Goal: Understand process/instructions: Learn how to perform a task or action

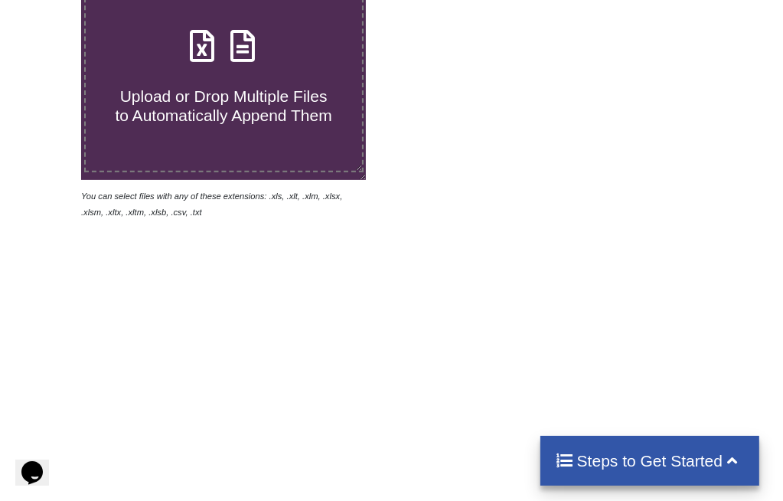
scroll to position [438, 0]
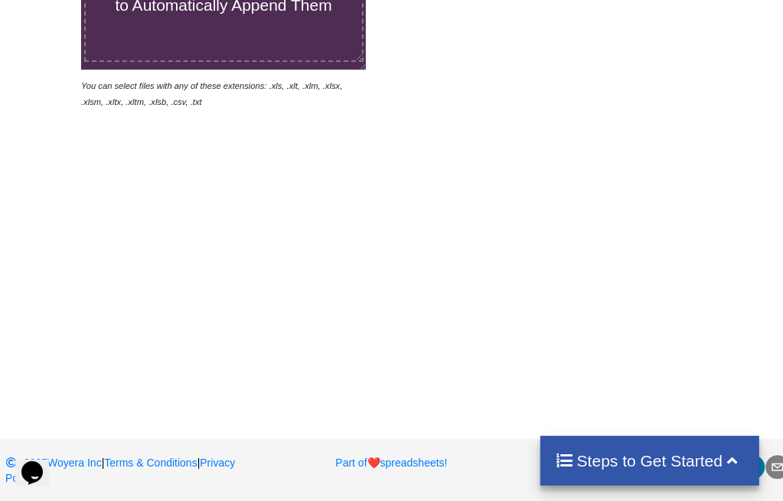
click at [629, 467] on h4 "Steps to Get Started" at bounding box center [650, 460] width 189 height 19
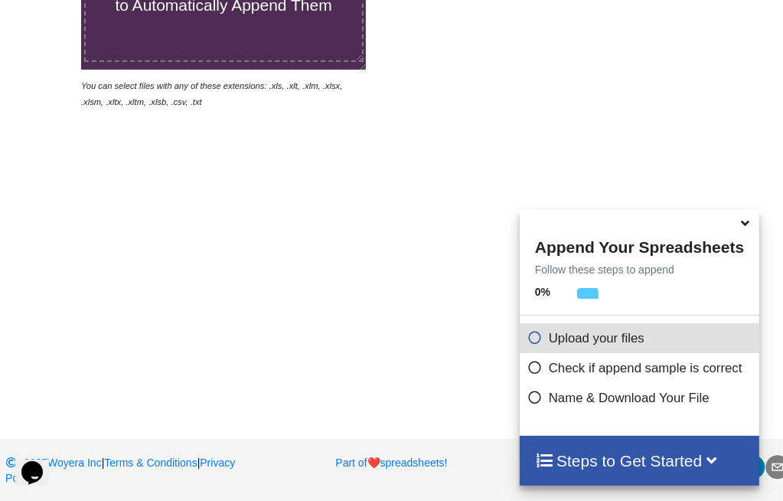
click at [528, 393] on icon at bounding box center [535, 394] width 15 height 13
click at [217, 221] on div "Upload or Drop Multiple Files to Automatically Append Them You can select files…" at bounding box center [391, 116] width 783 height 579
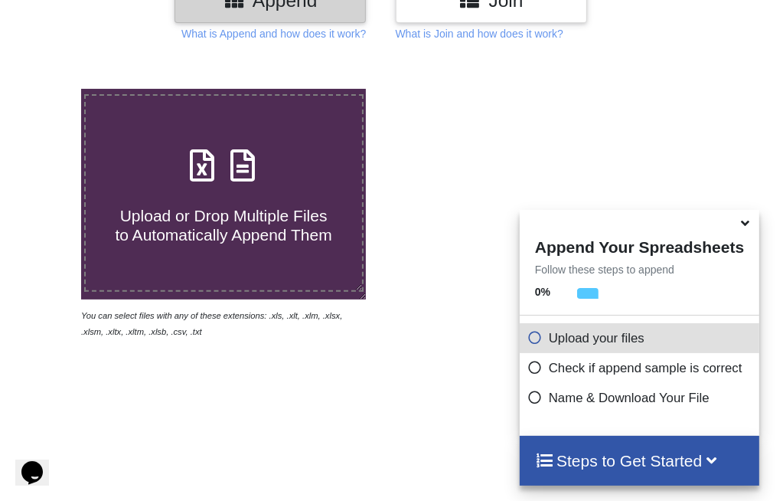
scroll to position [0, 0]
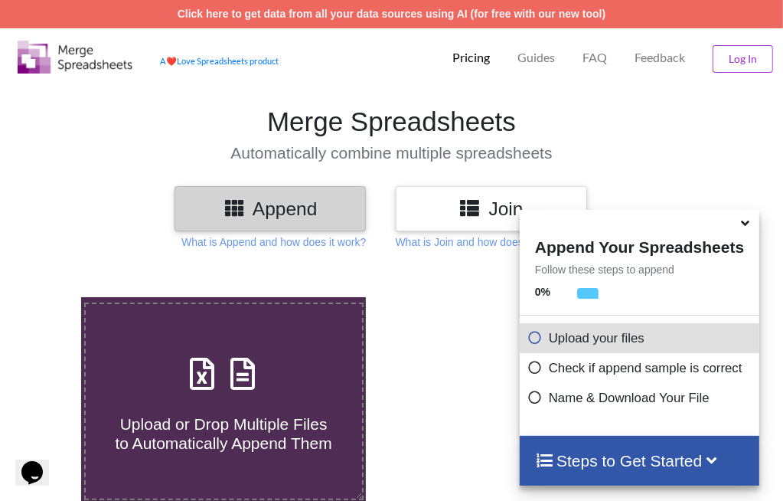
click at [599, 60] on p "FAQ" at bounding box center [595, 58] width 25 height 16
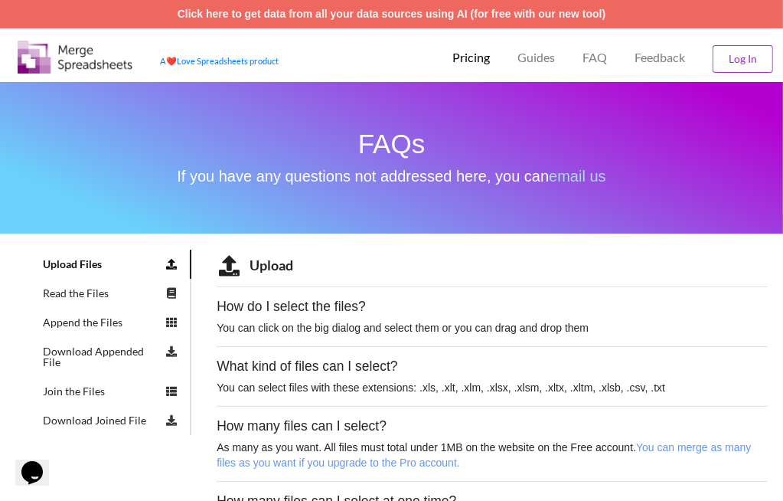
click at [541, 60] on p "Guides" at bounding box center [537, 58] width 38 height 16
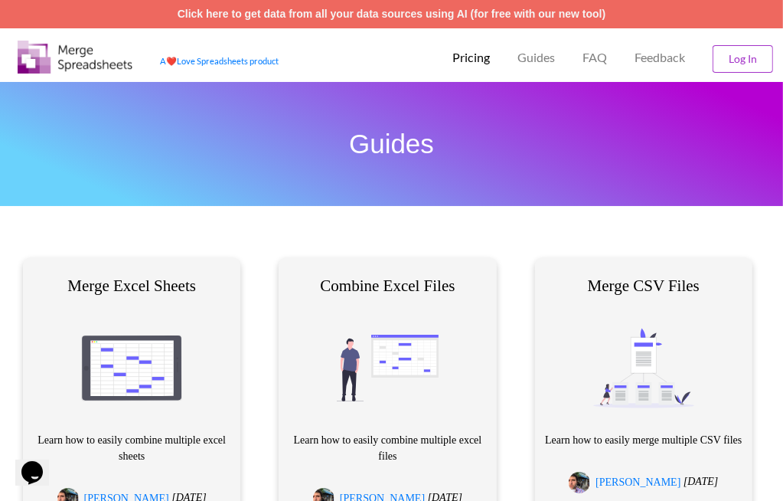
click at [467, 61] on p "Pricing" at bounding box center [472, 58] width 38 height 16
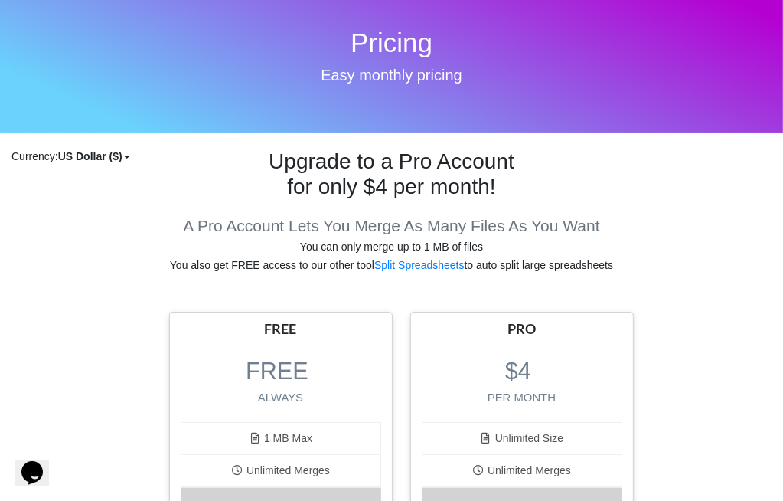
scroll to position [306, 0]
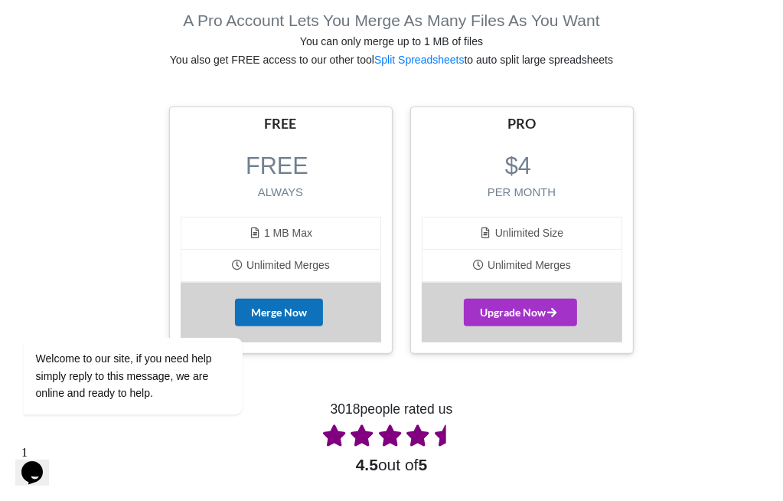
click at [295, 315] on button "Merge Now" at bounding box center [279, 313] width 88 height 28
